Goal: Task Accomplishment & Management: Manage account settings

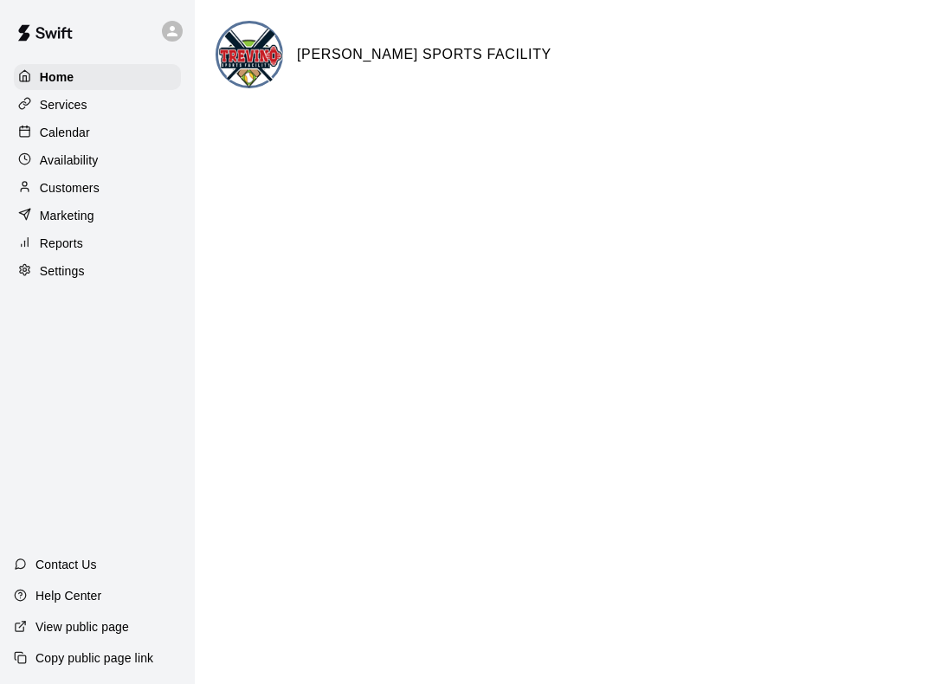
click at [82, 127] on p "Calendar" at bounding box center [65, 132] width 50 height 17
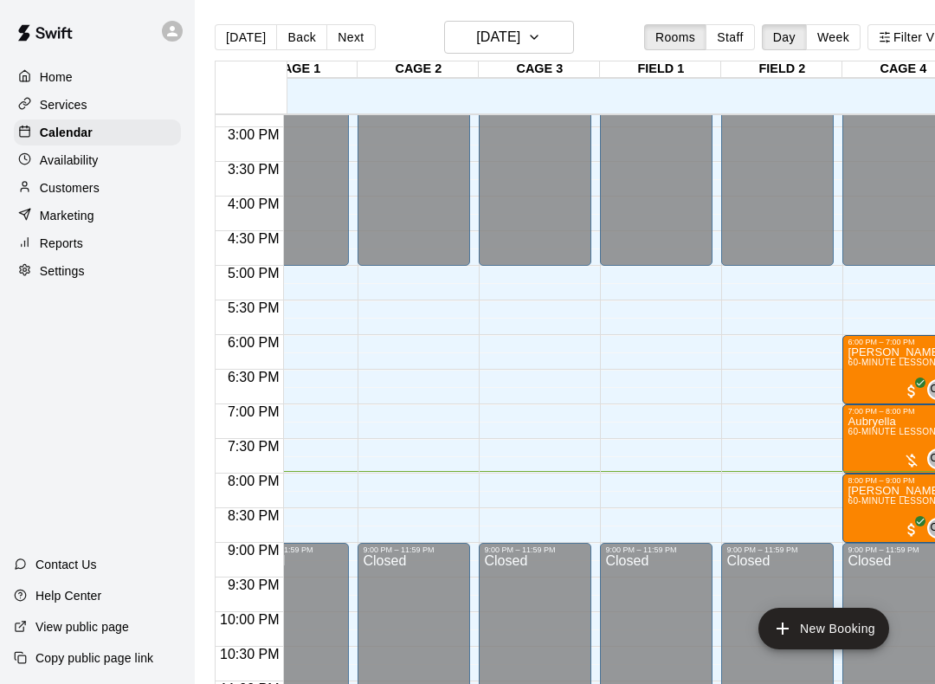
scroll to position [0, 50]
click at [544, 36] on button "[DATE]" at bounding box center [509, 37] width 130 height 33
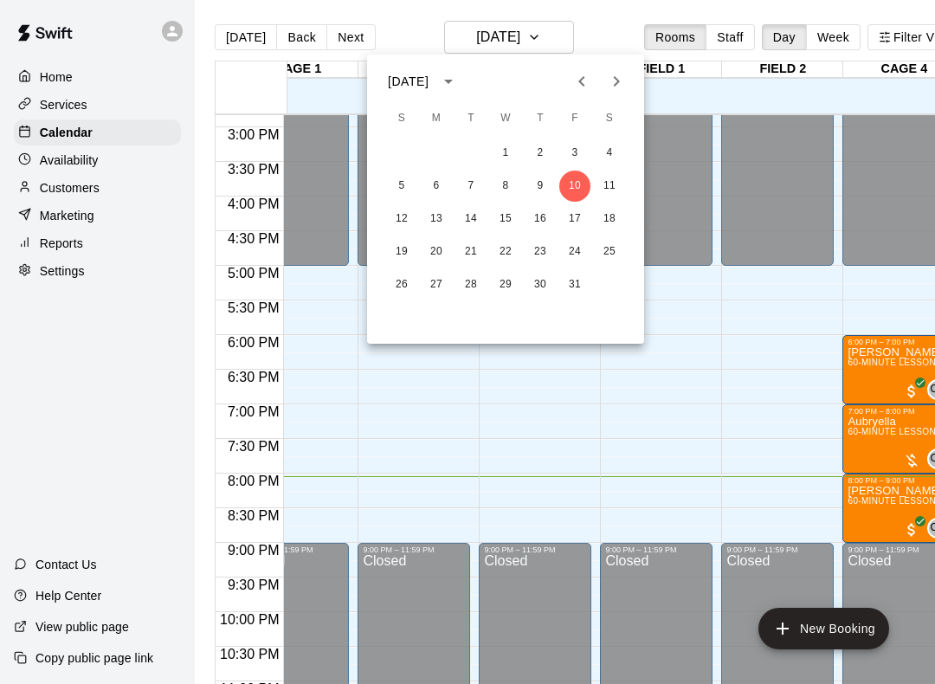
click at [472, 223] on button "14" at bounding box center [471, 219] width 31 height 31
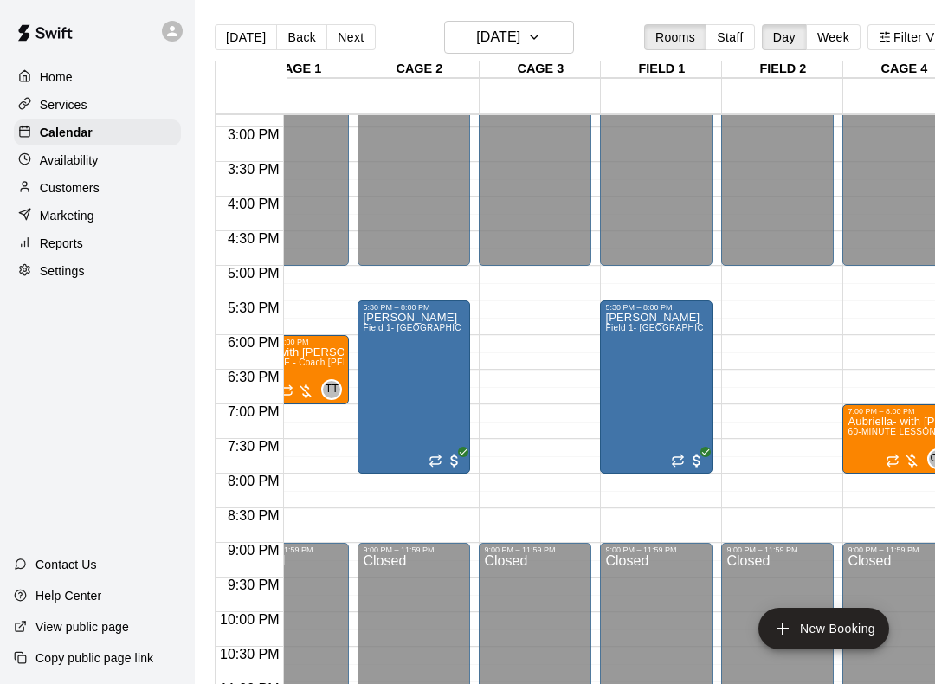
scroll to position [0, 49]
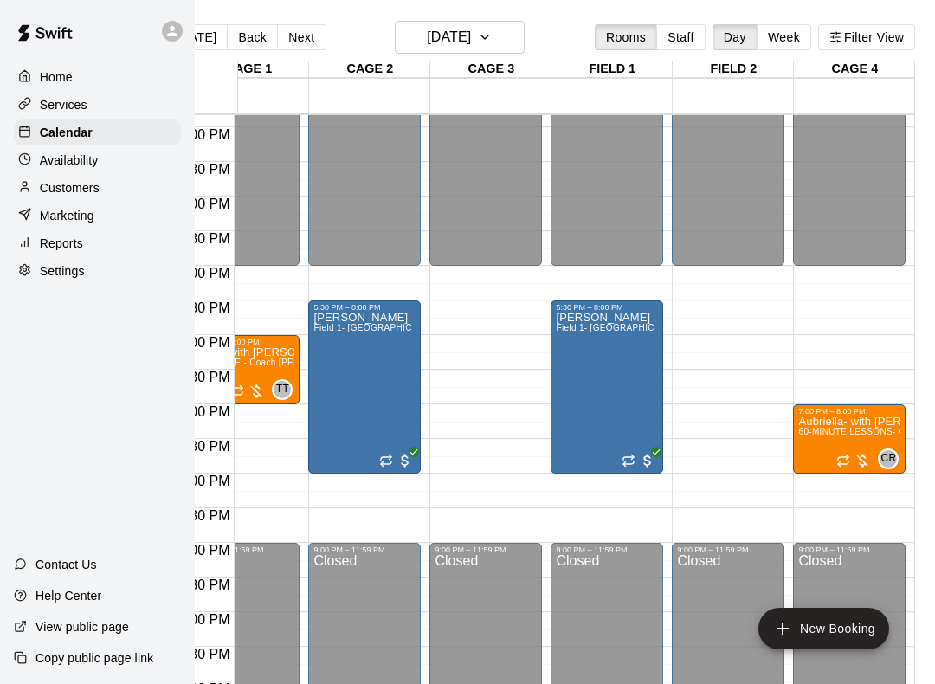
click at [492, 37] on icon "button" at bounding box center [485, 37] width 14 height 21
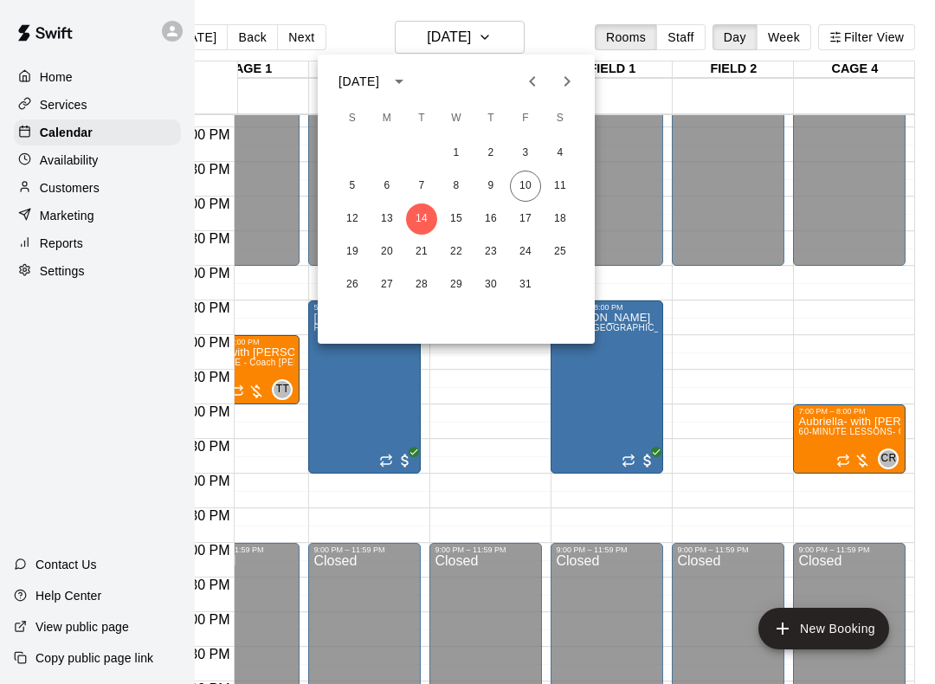
click at [494, 221] on button "16" at bounding box center [491, 219] width 31 height 31
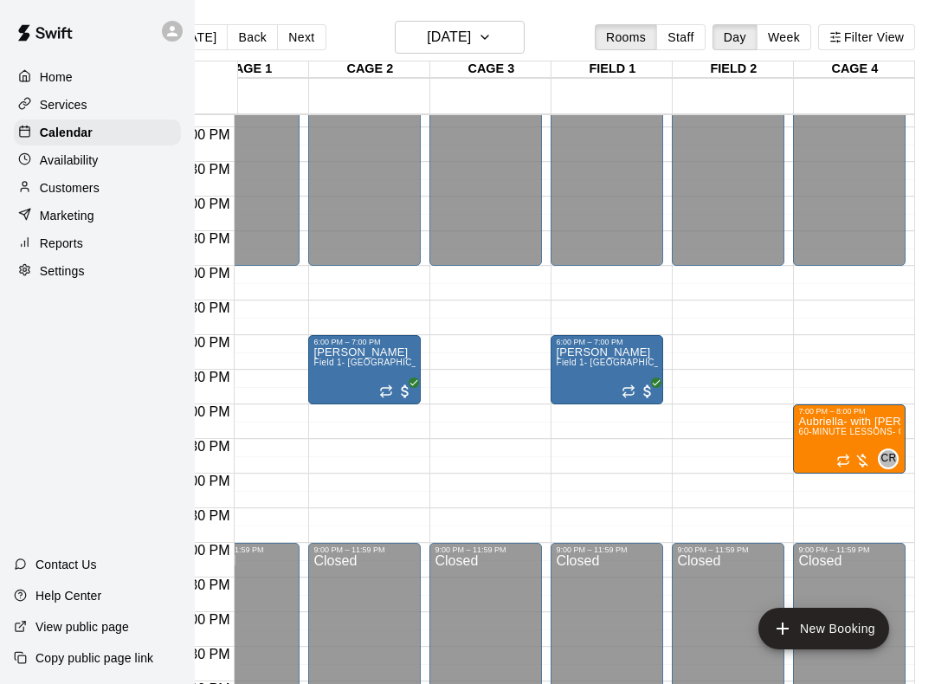
click at [821, 476] on img "edit" at bounding box center [816, 477] width 20 height 20
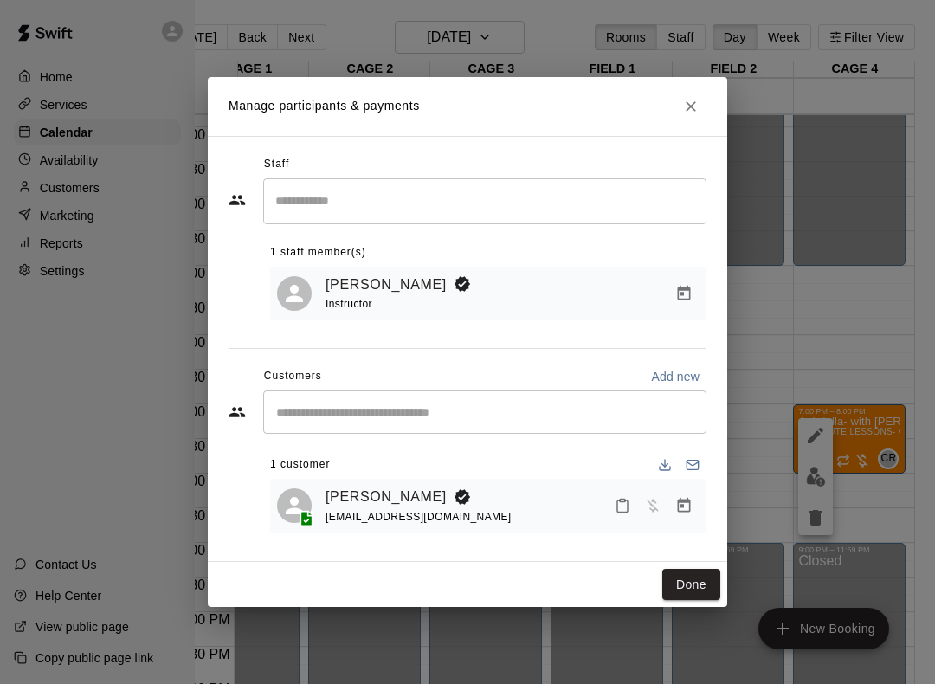
click at [624, 503] on icon "Mark attendance" at bounding box center [623, 506] width 16 height 16
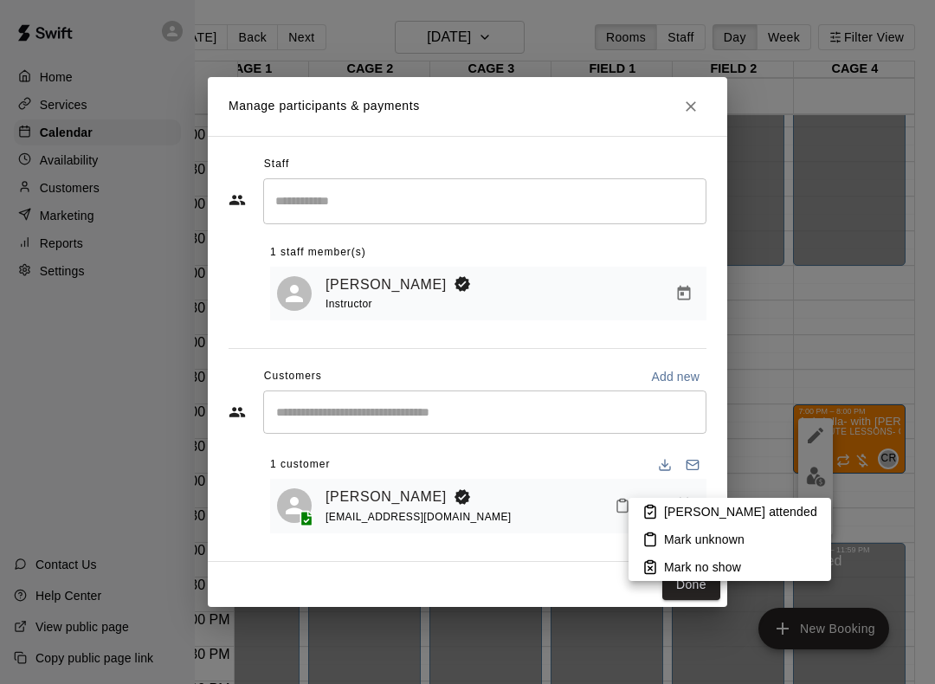
click at [657, 508] on icon at bounding box center [651, 512] width 16 height 16
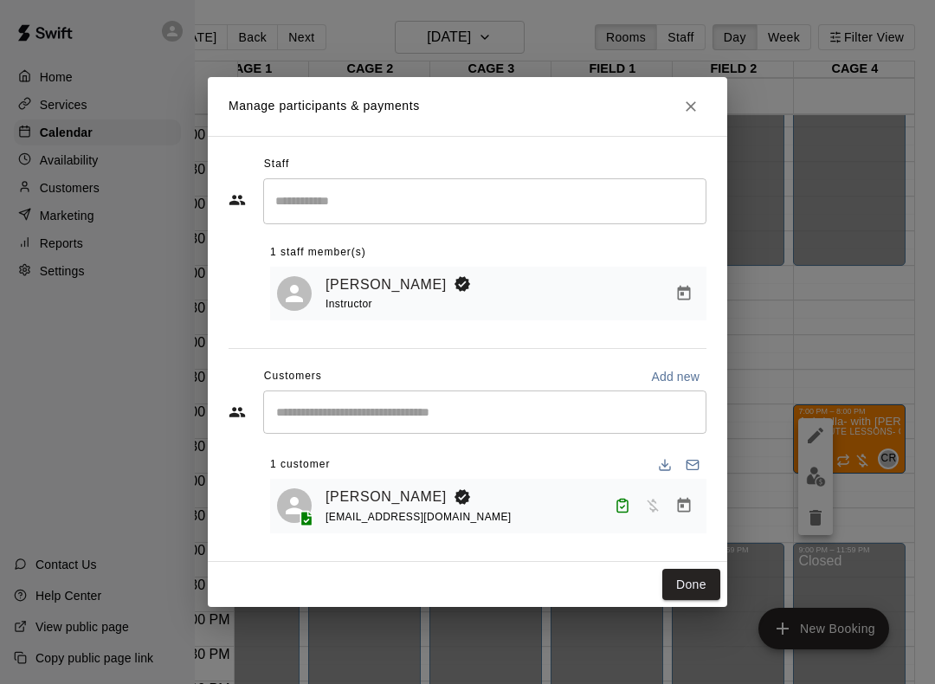
click at [689, 506] on icon "Manage bookings & payment" at bounding box center [684, 505] width 13 height 15
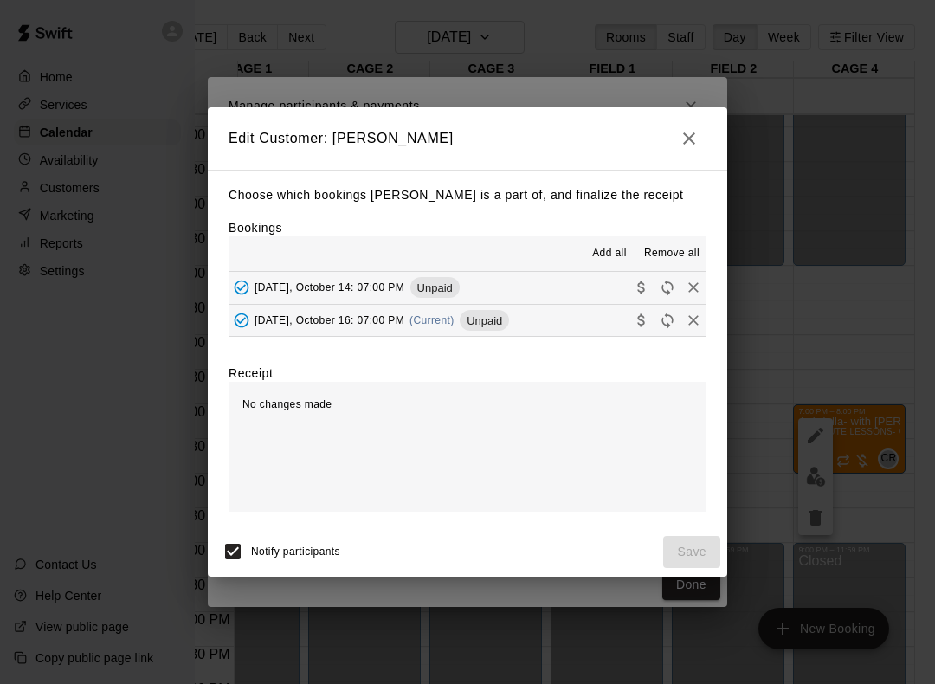
click at [607, 251] on span "Add all" at bounding box center [609, 253] width 35 height 17
click at [609, 260] on span "Add all" at bounding box center [609, 253] width 35 height 17
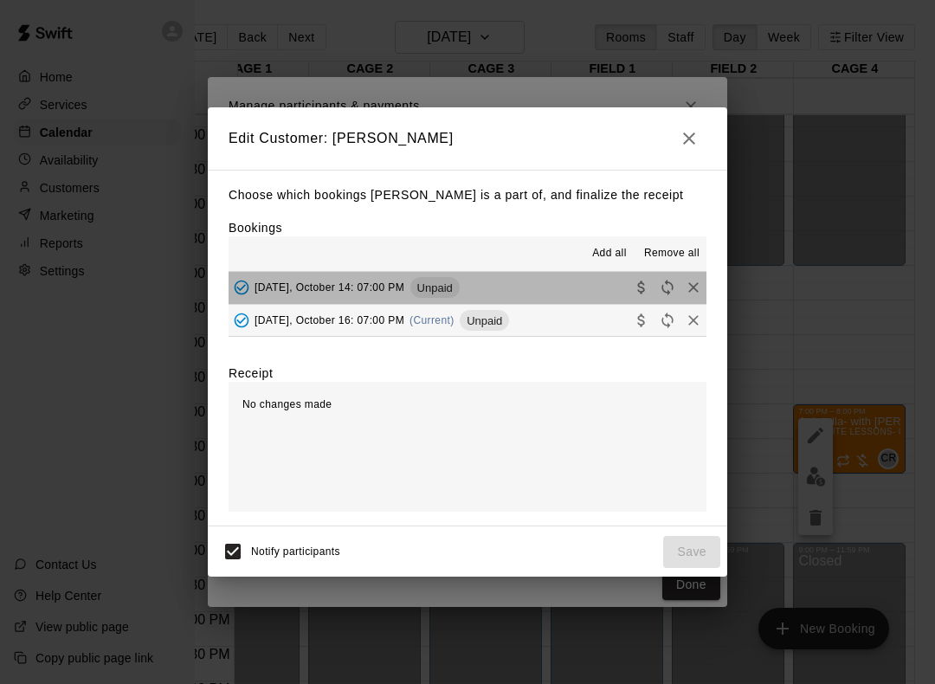
click at [449, 290] on span "Unpaid" at bounding box center [435, 287] width 49 height 13
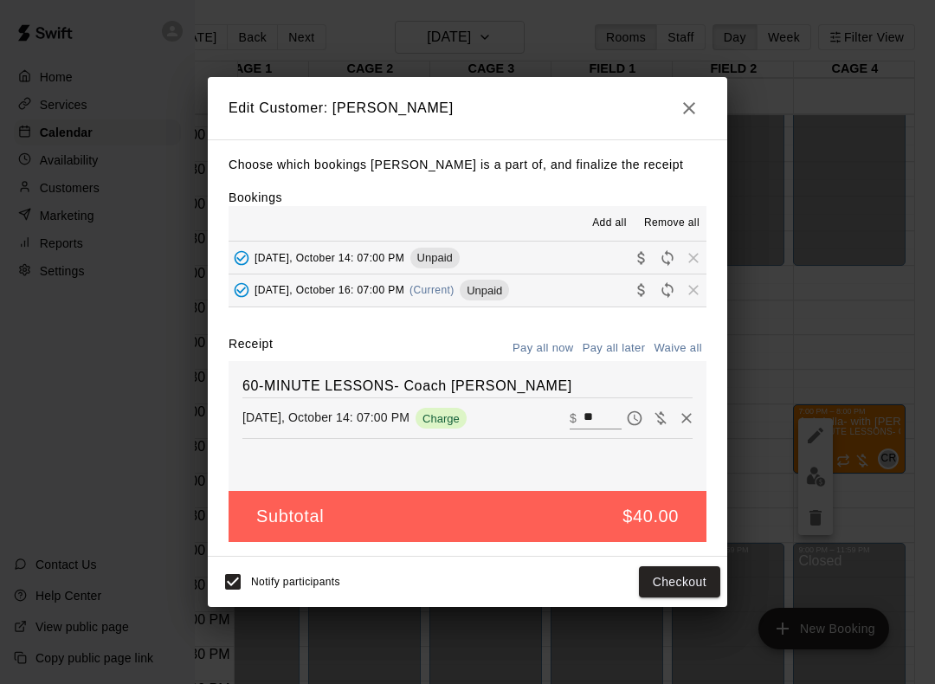
click at [501, 296] on span "Unpaid" at bounding box center [484, 290] width 49 height 13
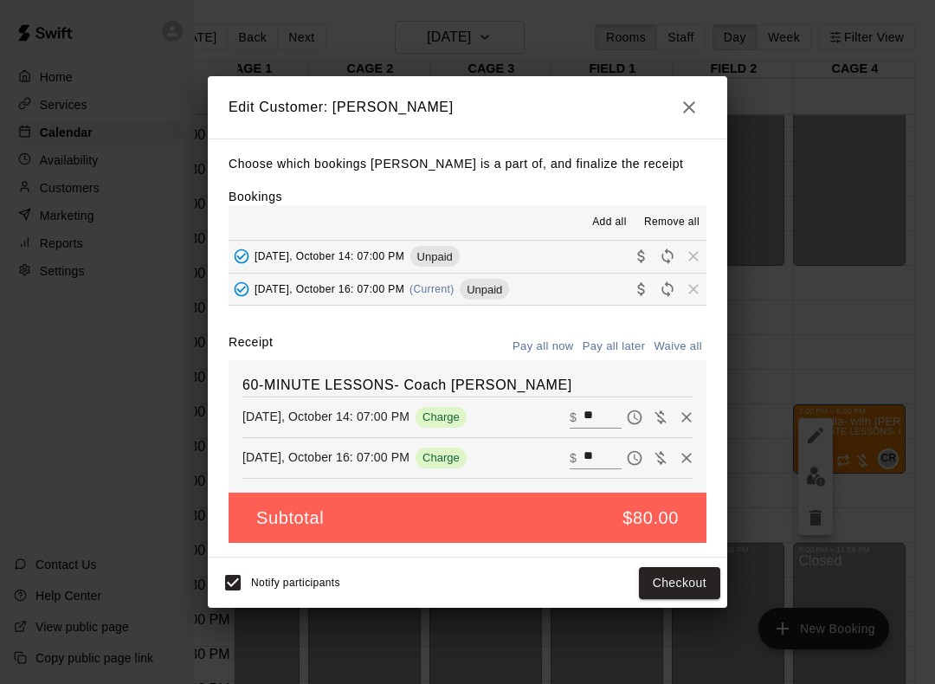
click at [689, 343] on button "Waive all" at bounding box center [678, 346] width 57 height 27
type input "*"
click at [686, 591] on button "Save" at bounding box center [691, 583] width 57 height 32
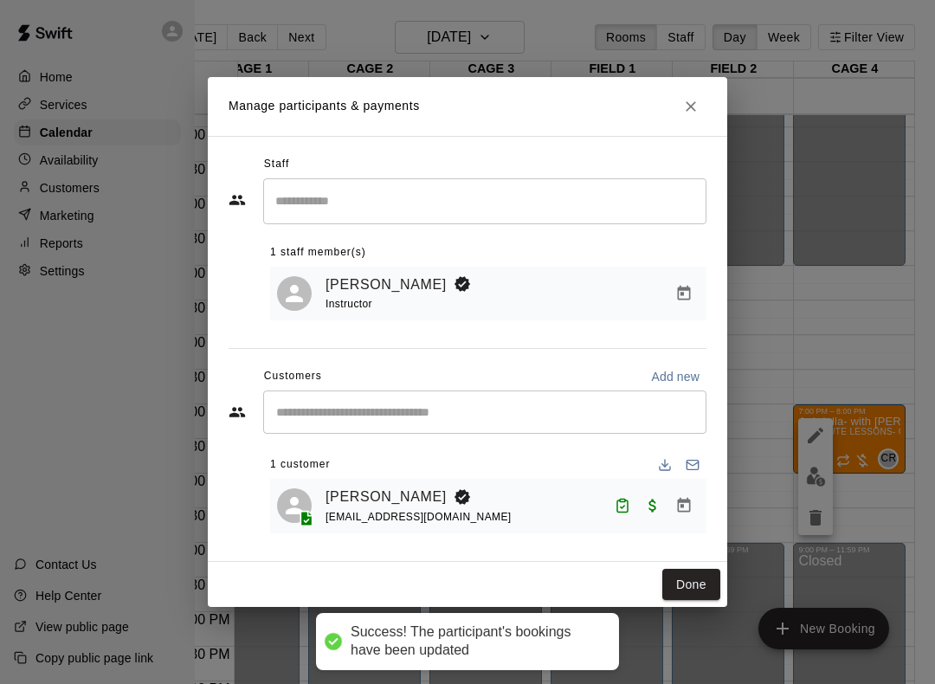
click at [705, 581] on button "Done" at bounding box center [692, 585] width 58 height 32
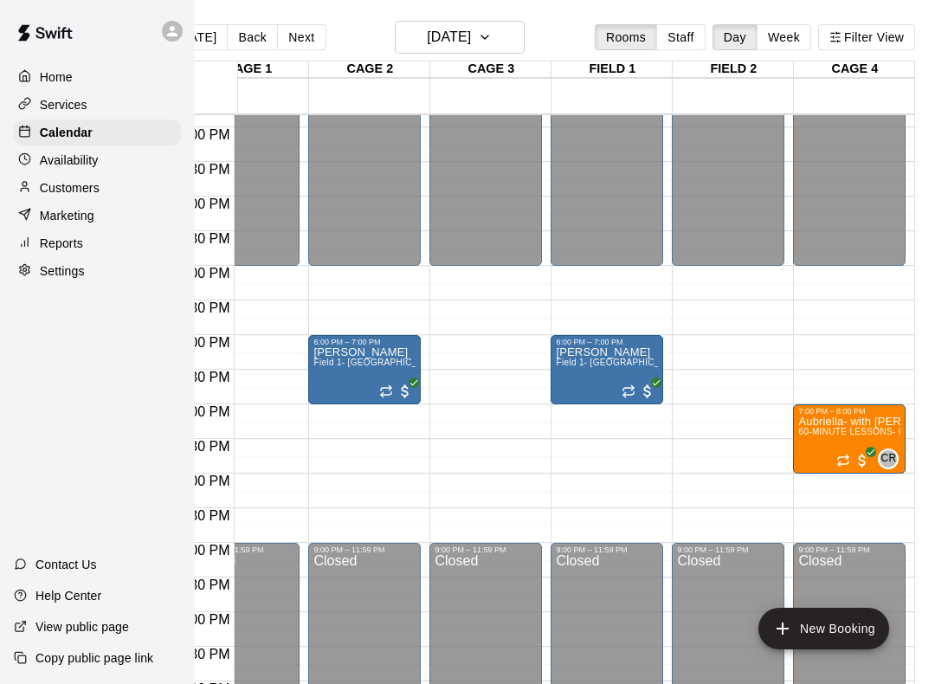
click at [502, 32] on button "[DATE]" at bounding box center [460, 37] width 130 height 33
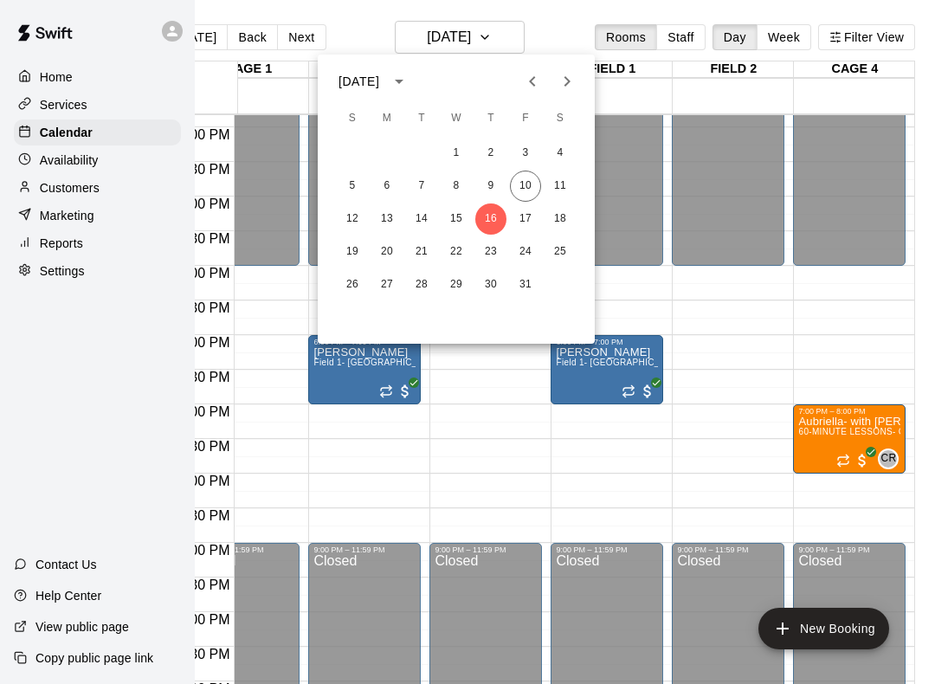
click at [523, 189] on button "10" at bounding box center [525, 186] width 31 height 31
